Goal: Task Accomplishment & Management: Use online tool/utility

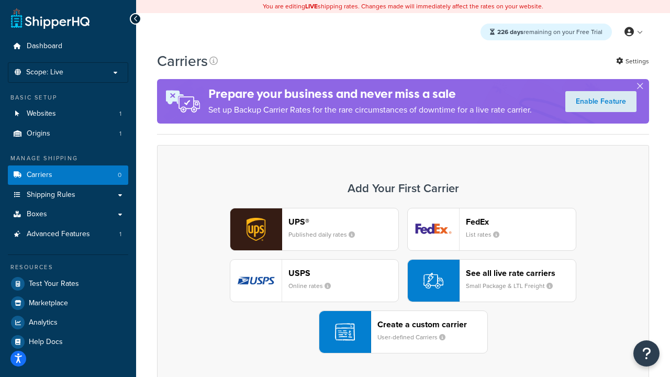
click at [403, 280] on div "UPS® Published daily rates FedEx List rates USPS Online rates See all live rate…" at bounding box center [403, 280] width 470 height 145
click at [520, 221] on header "FedEx" at bounding box center [521, 222] width 110 height 10
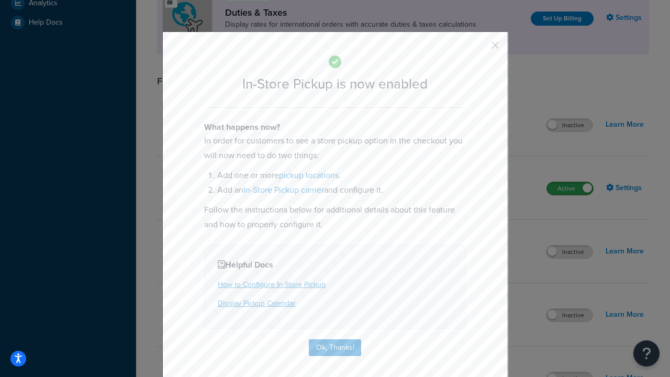
scroll to position [359, 0]
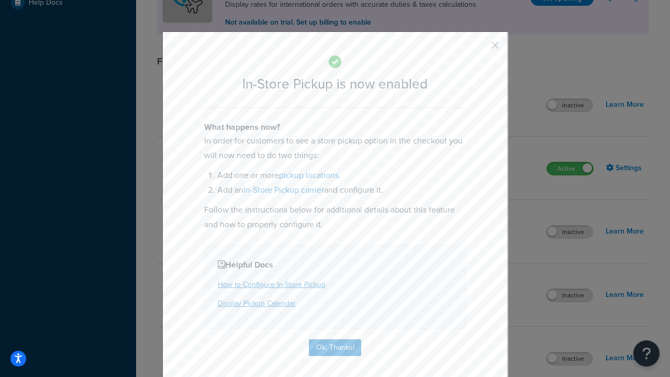
click at [479, 49] on button "button" at bounding box center [479, 49] width 3 height 3
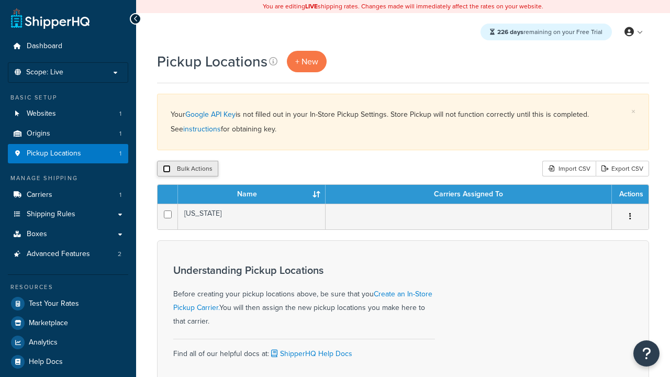
click at [166, 169] on input "checkbox" at bounding box center [167, 169] width 8 height 8
checkbox input "true"
click at [0, 0] on button "Delete" at bounding box center [0, 0] width 0 height 0
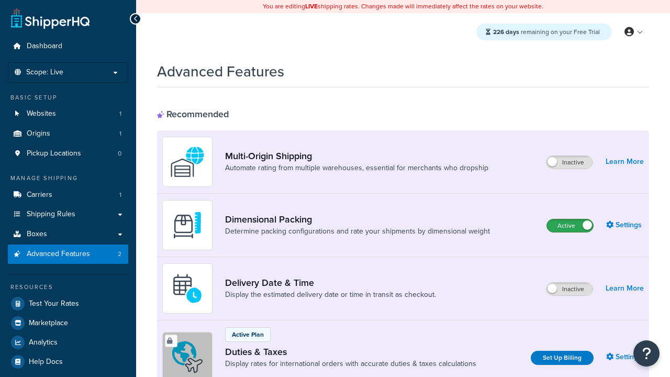
click at [570, 219] on label "Active" at bounding box center [570, 225] width 46 height 13
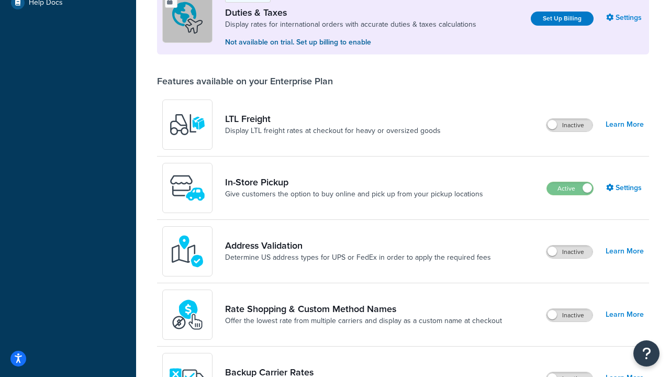
scroll to position [319, 0]
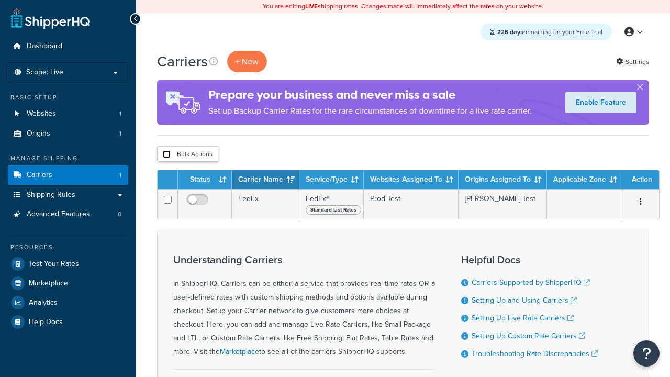
click at [166, 154] on input "checkbox" at bounding box center [167, 154] width 8 height 8
checkbox input "true"
click at [0, 0] on button "Delete" at bounding box center [0, 0] width 0 height 0
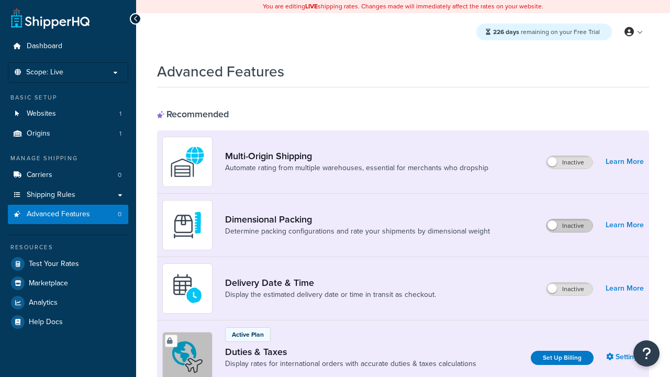
click at [569, 225] on label "Inactive" at bounding box center [569, 225] width 46 height 13
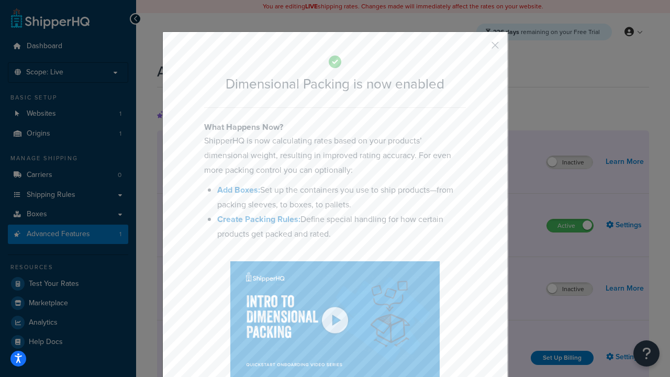
click at [479, 48] on button "button" at bounding box center [479, 49] width 3 height 3
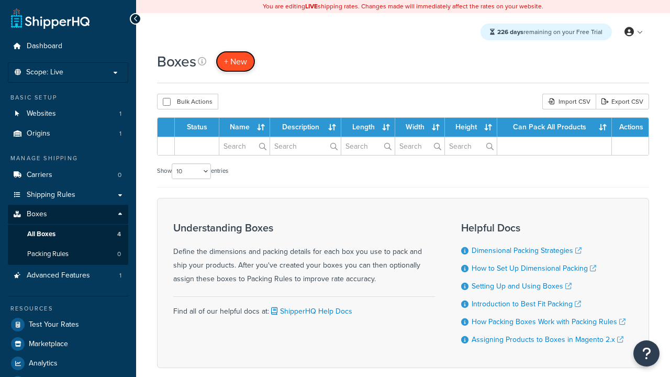
click at [235, 61] on span "+ New" at bounding box center [235, 61] width 23 height 12
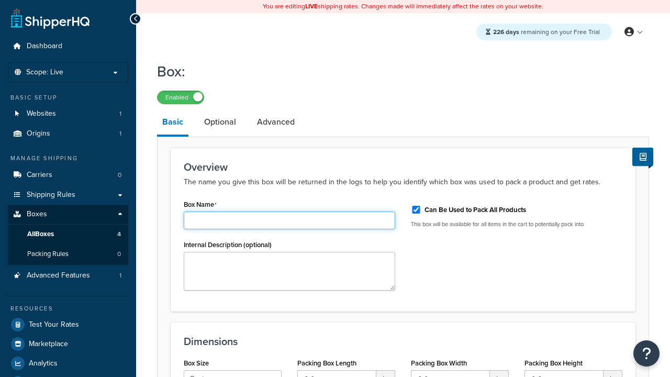
type input "Box1"
select select "usps_small"
type input "8.5"
type input "5"
type input "1.5"
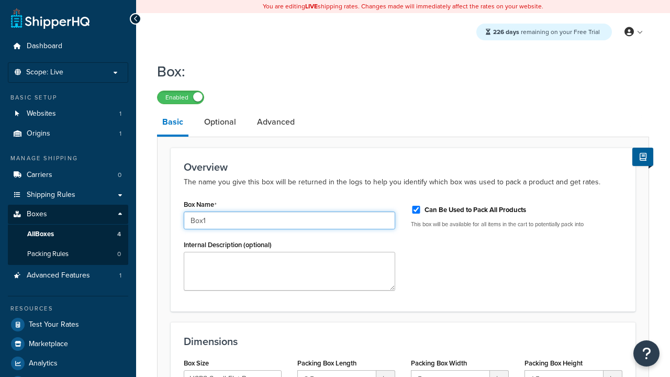
type input "Box1"
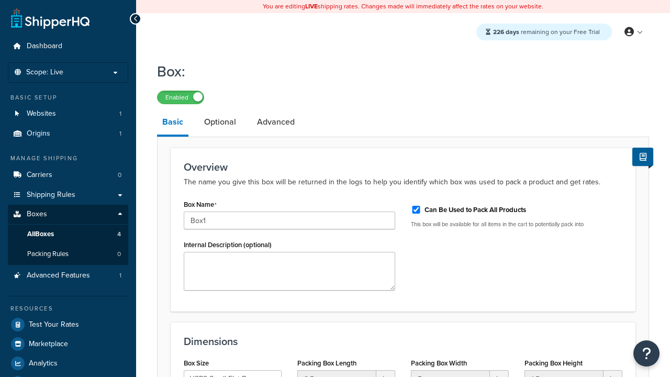
scroll to position [129, 0]
